Goal: Find specific page/section: Find specific page/section

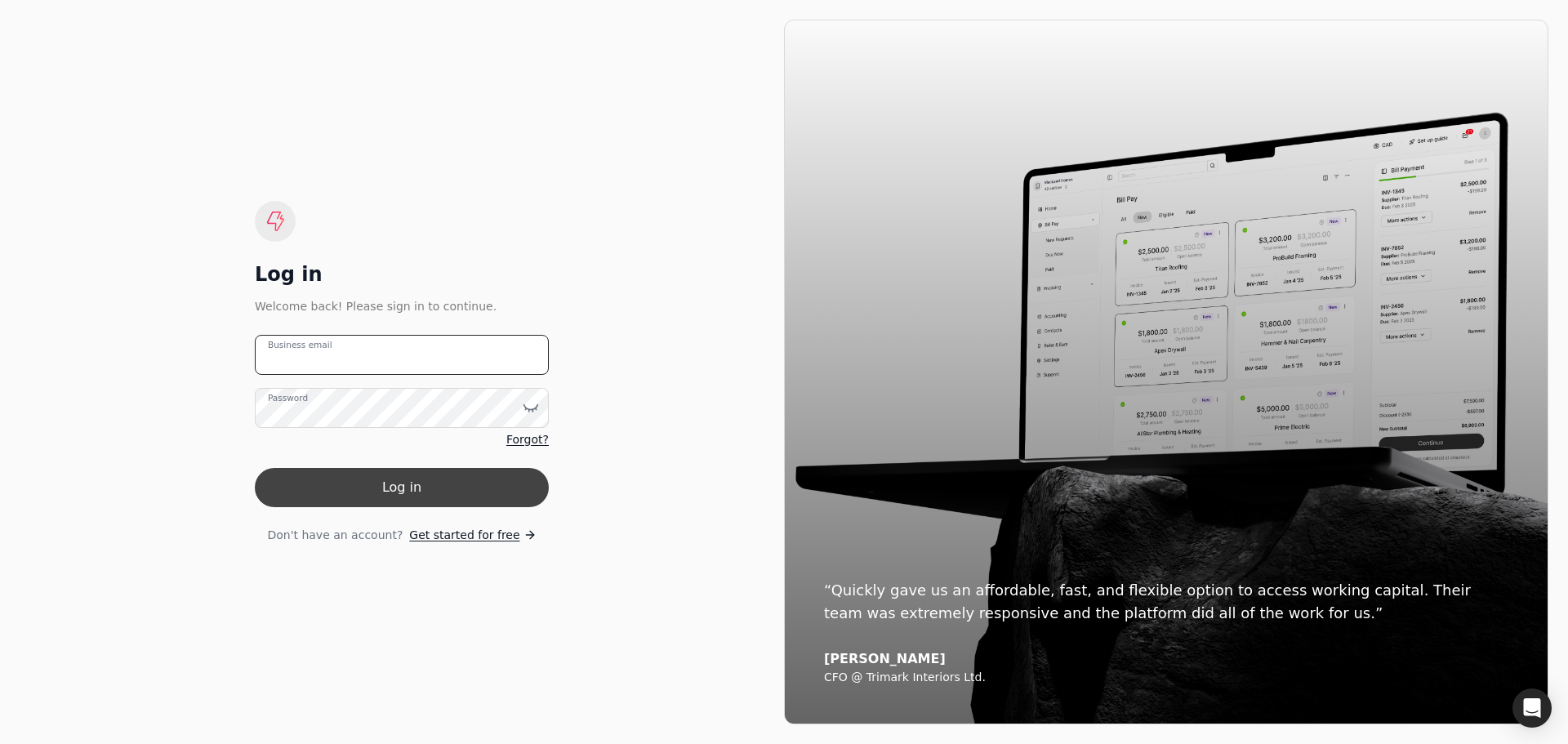
type email "[EMAIL_ADDRESS][DOMAIN_NAME]"
click at [376, 494] on button "Log in" at bounding box center [402, 487] width 294 height 39
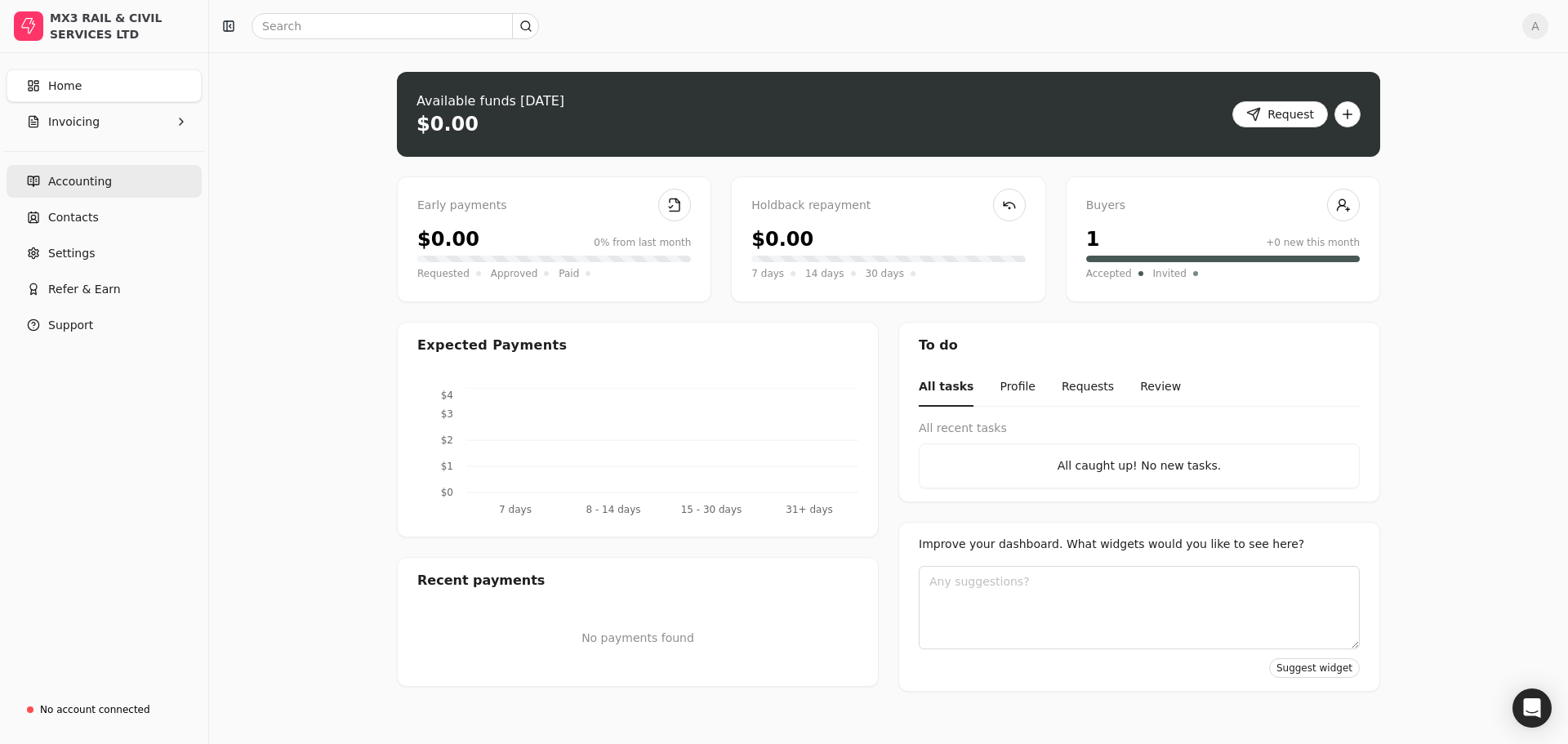
click at [89, 171] on link "Accounting" at bounding box center [104, 182] width 195 height 33
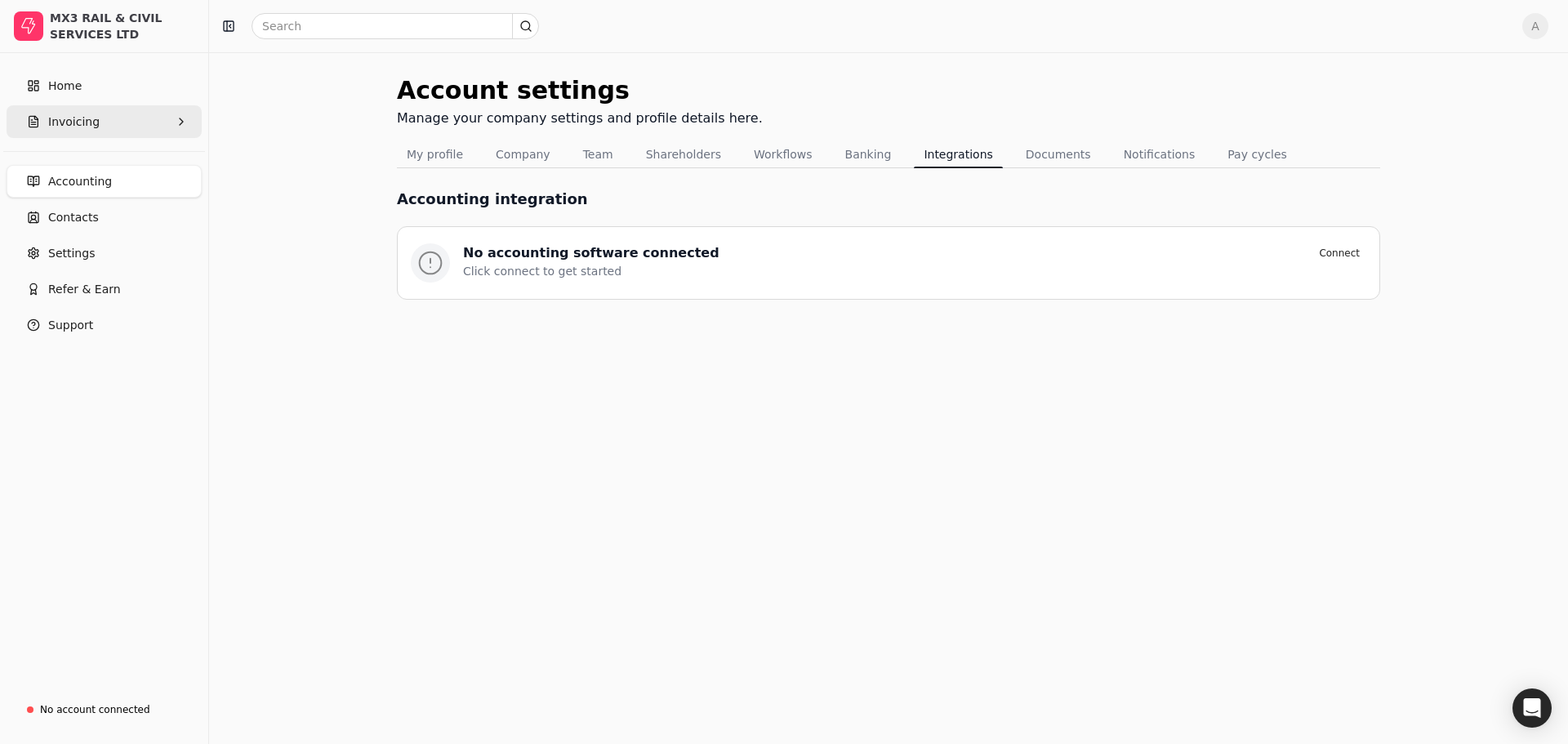
click at [101, 120] on button "Invoicing" at bounding box center [104, 122] width 195 height 33
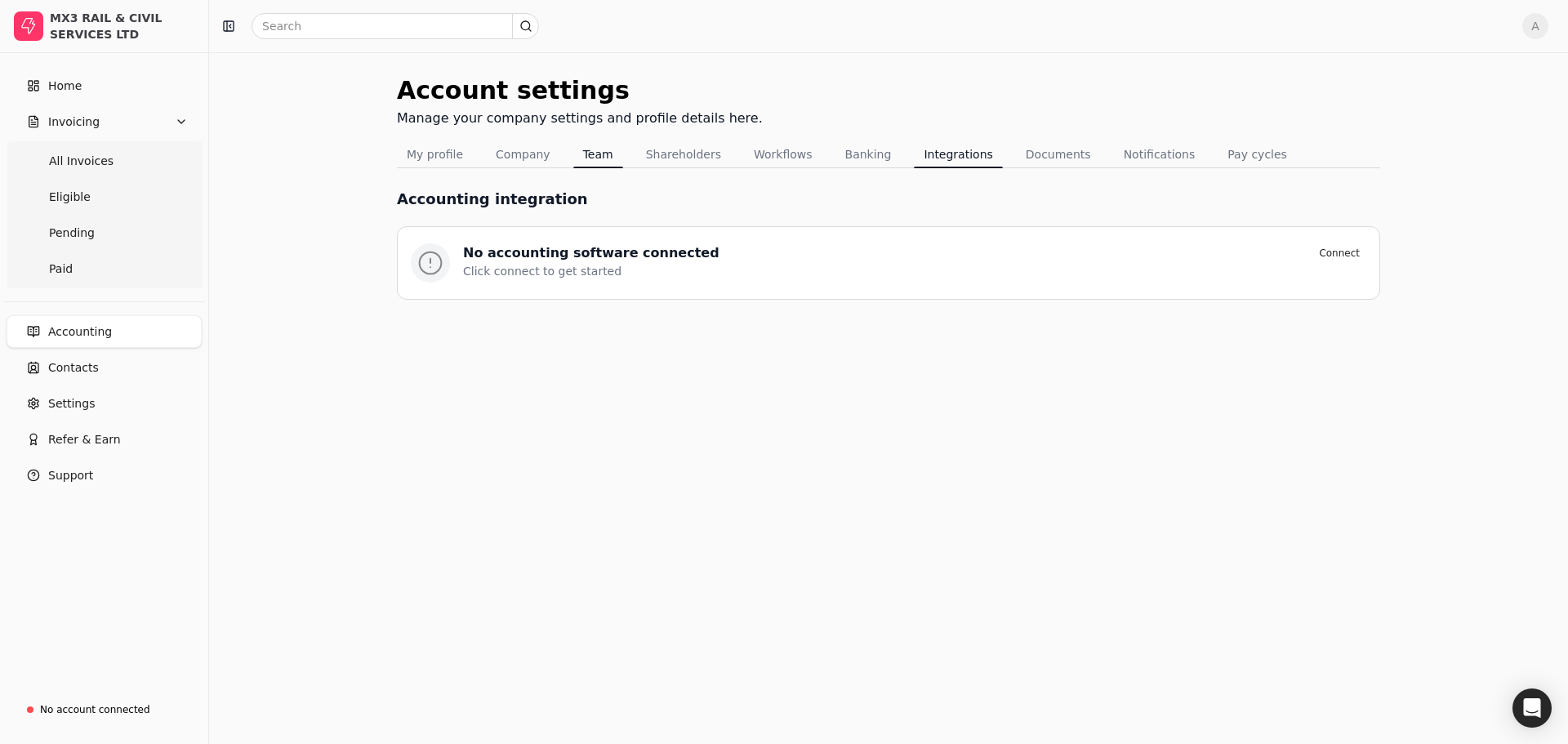
click at [579, 160] on button "Team" at bounding box center [598, 154] width 50 height 26
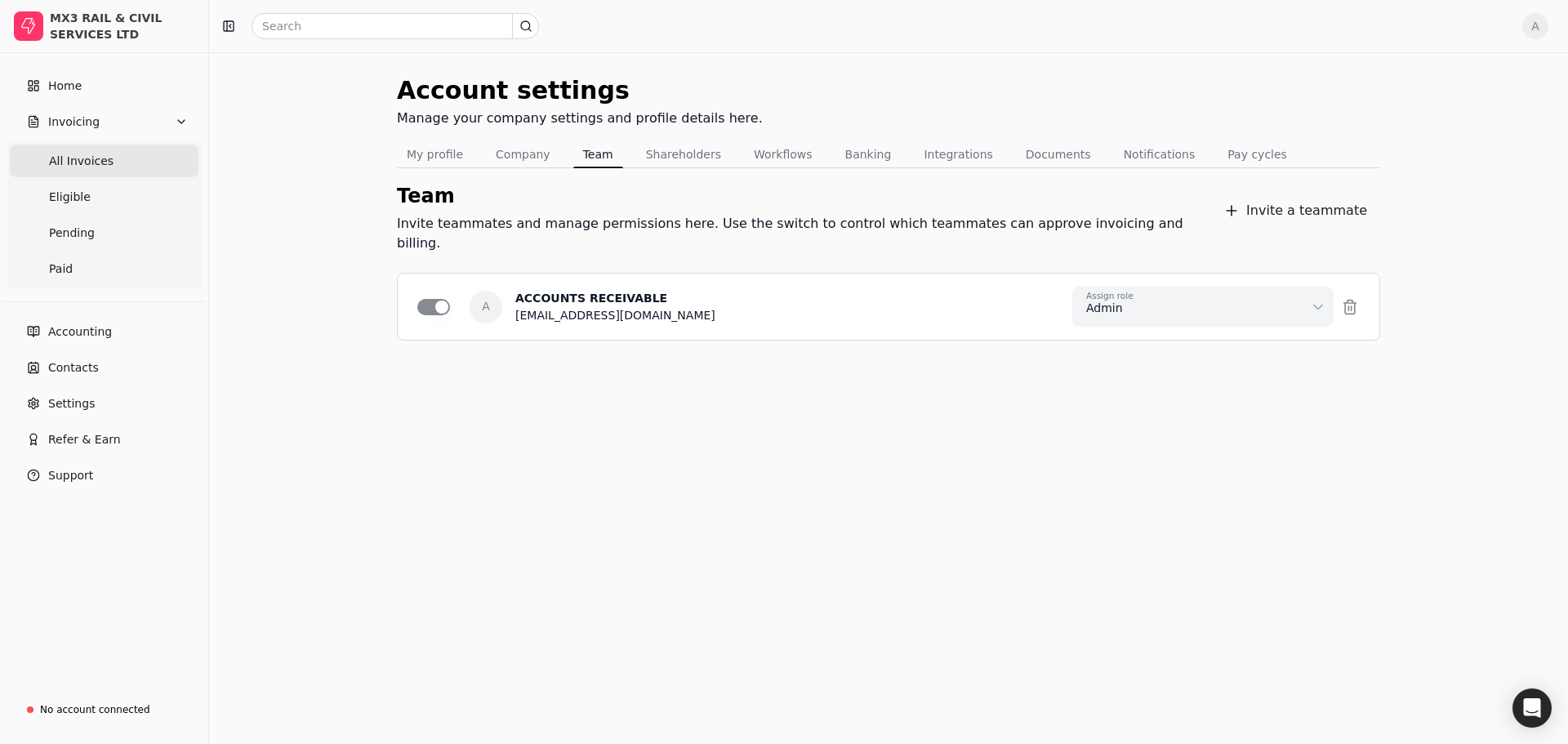
click at [108, 165] on Invoices "All Invoices" at bounding box center [104, 161] width 189 height 33
